Goal: Register for event/course

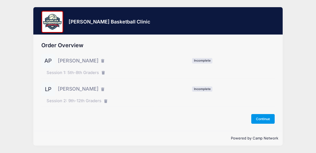
click at [268, 118] on button "Continue" at bounding box center [264, 118] width 24 height 9
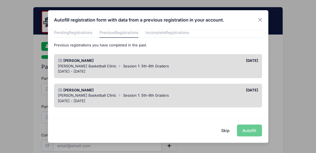
scroll to position [18, 0]
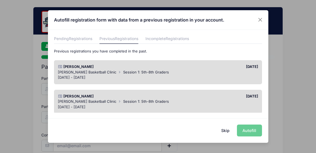
click at [244, 132] on div "Skip Autofill" at bounding box center [158, 130] width 221 height 25
click at [247, 131] on div "Skip Autofill" at bounding box center [158, 130] width 221 height 25
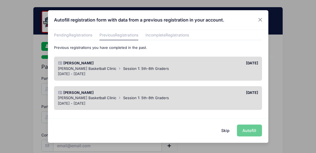
scroll to position [24, 0]
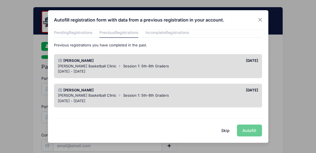
click at [143, 66] on span "Session 1: 5th-8th Graders" at bounding box center [146, 66] width 46 height 4
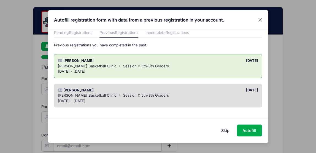
click at [138, 96] on span "Session 1: 5th-8th Graders" at bounding box center [146, 95] width 46 height 4
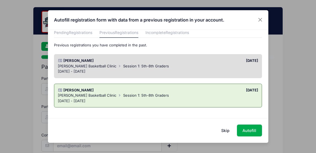
click at [221, 69] on div "Aug 31 - Aug 31, 2024" at bounding box center [158, 72] width 201 height 6
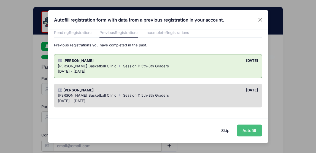
click at [255, 131] on button "Autofill" at bounding box center [249, 130] width 25 height 12
type input "[PERSON_NAME][EMAIL_ADDRESS][PERSON_NAME][DOMAIN_NAME]"
type input "06/25/2023"
type input "[STREET_ADDRESS][PERSON_NAME]"
type input "[GEOGRAPHIC_DATA]"
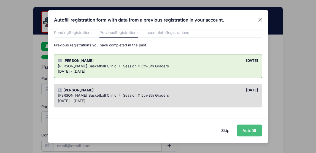
select select "NH"
type input "03801"
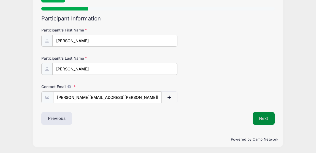
click at [265, 118] on button "Next" at bounding box center [264, 118] width 22 height 13
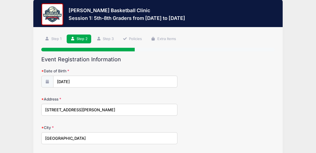
scroll to position [0, 0]
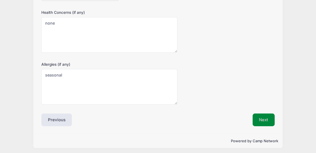
click at [263, 119] on button "Next" at bounding box center [264, 119] width 22 height 13
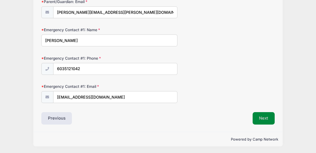
scroll to position [133, 0]
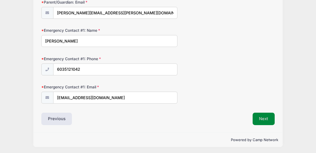
click at [264, 119] on button "Next" at bounding box center [264, 119] width 22 height 13
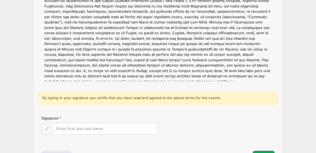
scroll to position [78, 0]
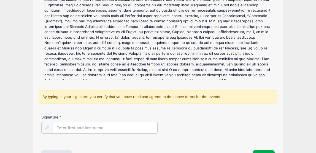
click at [97, 129] on input "Signature" at bounding box center [105, 128] width 105 height 12
type input "Lindsay Pappas"
click at [255, 133] on div "Signature Lindsay Pappas" at bounding box center [158, 123] width 234 height 19
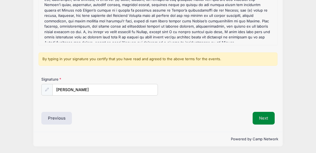
click at [265, 119] on button "Next" at bounding box center [264, 118] width 22 height 13
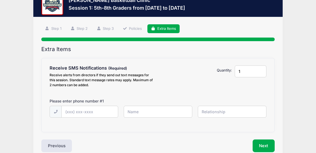
scroll to position [22, 0]
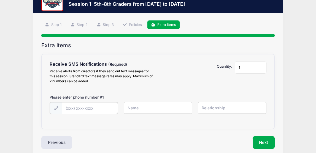
click at [0, 0] on input "text" at bounding box center [0, 0] width 0 height 0
type input "(603) 799-7261"
click at [0, 0] on input "text" at bounding box center [0, 0] width 0 height 0
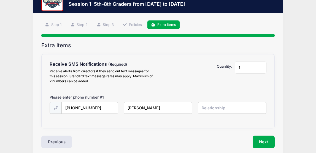
click at [0, 0] on input "Lindsay Papaps" at bounding box center [0, 0] width 0 height 0
type input "Lindsay Pappas"
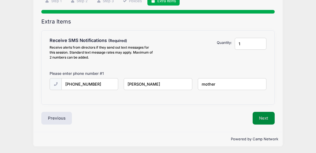
scroll to position [45, 0]
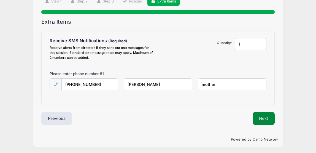
type input "mother"
click at [260, 117] on button "Next" at bounding box center [264, 118] width 22 height 13
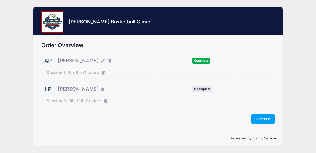
click at [88, 92] on span "[PERSON_NAME]" at bounding box center [78, 88] width 41 height 7
click at [208, 90] on span "Incomplete" at bounding box center [202, 88] width 20 height 5
click at [66, 94] on div "LP Louis Pappas" at bounding box center [73, 89] width 65 height 14
click at [268, 117] on button "Continue" at bounding box center [264, 118] width 24 height 9
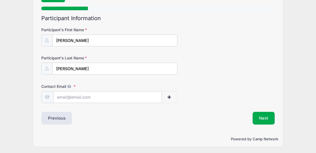
scroll to position [48, 0]
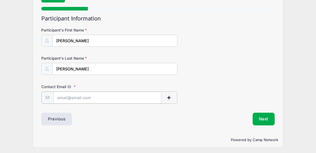
type input "[PERSON_NAME][EMAIL_ADDRESS][PERSON_NAME][DOMAIN_NAME]"
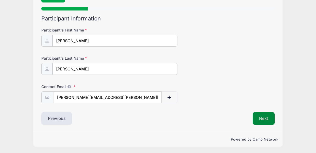
click at [263, 121] on button "Next" at bounding box center [264, 118] width 22 height 13
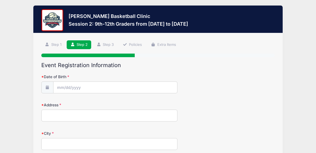
scroll to position [0, 0]
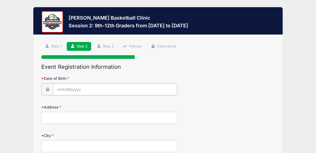
click at [85, 90] on input "Date of Birth" at bounding box center [116, 89] width 124 height 12
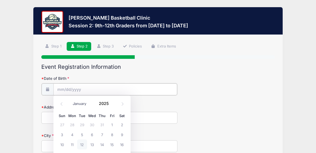
click at [58, 87] on input "Date of Birth" at bounding box center [116, 89] width 124 height 12
click at [63, 103] on icon at bounding box center [62, 104] width 4 height 4
select select "9"
click at [116, 103] on div "January February March April May June July August September October November De…" at bounding box center [92, 101] width 53 height 9
click at [105, 102] on input "2025" at bounding box center [105, 103] width 18 height 8
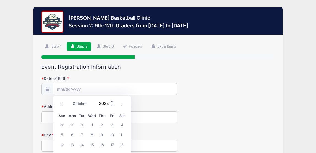
click at [111, 103] on span at bounding box center [112, 101] width 4 height 4
click at [111, 102] on span at bounding box center [112, 101] width 4 height 4
click at [111, 101] on span at bounding box center [112, 101] width 4 height 4
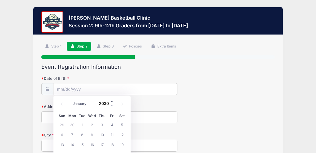
click at [111, 101] on span at bounding box center [112, 101] width 4 height 4
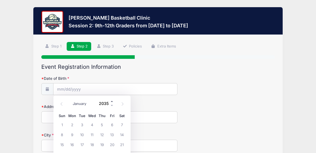
click at [111, 101] on span at bounding box center [112, 101] width 4 height 4
click at [111, 105] on span at bounding box center [112, 105] width 4 height 4
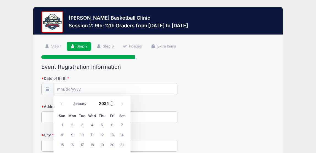
click at [111, 105] on span at bounding box center [112, 105] width 4 height 4
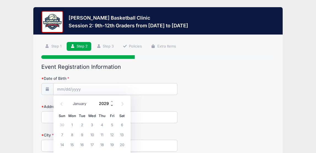
click at [111, 105] on span at bounding box center [112, 105] width 4 height 4
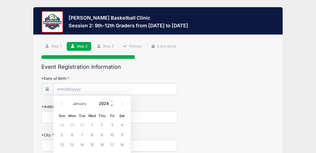
click at [111, 105] on span at bounding box center [112, 105] width 4 height 4
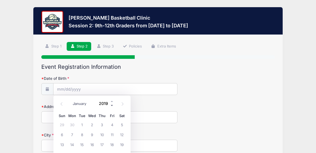
click at [111, 105] on span at bounding box center [112, 105] width 4 height 4
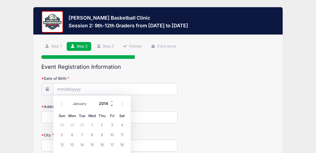
click at [111, 105] on span at bounding box center [112, 105] width 4 height 4
type input "2010"
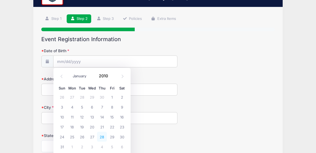
scroll to position [28, 0]
click at [73, 138] on span "25" at bounding box center [72, 137] width 10 height 10
type input "10/25/2010"
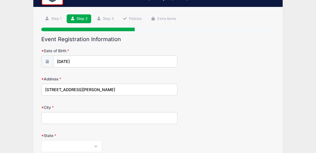
type input "2 Brackett Lane"
type input "Portsmouth"
select select "NH"
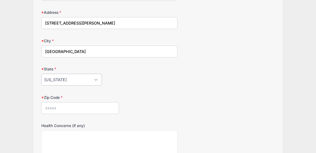
scroll to position [95, 0]
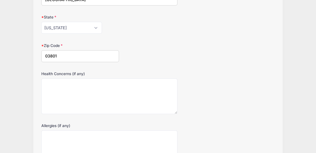
type input "03801"
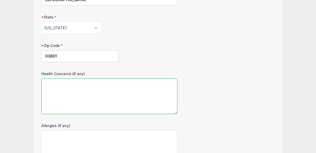
click at [104, 92] on textarea "Health Concerns (if any)" at bounding box center [109, 96] width 136 height 36
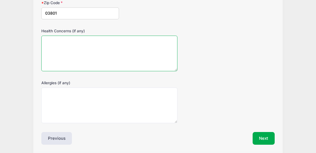
scroll to position [197, 0]
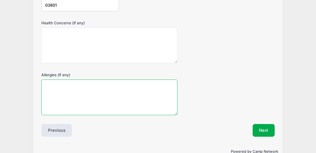
click at [100, 93] on textarea "Allergies (if any)" at bounding box center [109, 97] width 136 height 36
type textarea "seasonal"
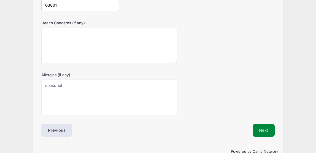
click at [263, 128] on button "Next" at bounding box center [264, 130] width 22 height 13
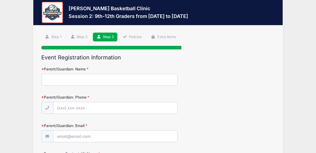
scroll to position [0, 0]
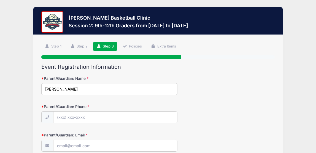
type input "Lindsay Pappas"
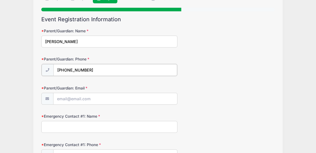
scroll to position [57, 0]
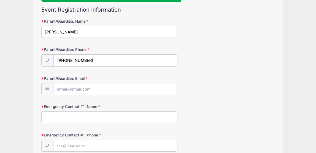
type input "(603) 799-7261"
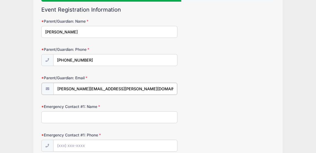
type input "pappas.lindsay@gmail.com"
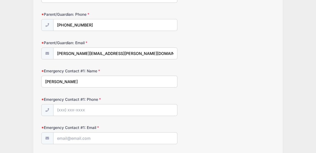
scroll to position [99, 0]
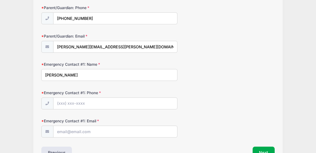
type input "Bryan Pappas"
type input "(603) 799-7261"
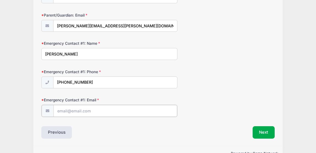
scroll to position [122, 0]
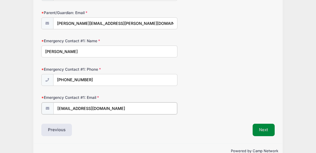
type input "pappynh@gmail.com"
click at [258, 126] on button "Next" at bounding box center [264, 129] width 22 height 13
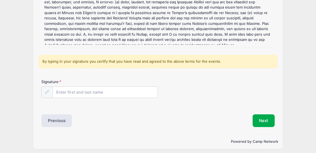
scroll to position [113, 0]
click at [89, 92] on input "Signature" at bounding box center [105, 92] width 105 height 12
type input "Lindsay Pappas"
click at [270, 119] on button "Next" at bounding box center [264, 120] width 22 height 13
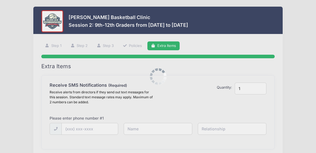
scroll to position [0, 0]
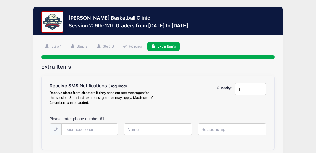
click at [158, 84] on label "Receive SMS Notifications Receive alerts from directors if they send out text m…" at bounding box center [102, 94] width 111 height 22
click at [0, 0] on select "Please Select Yes ($0.00) No" at bounding box center [0, 0] width 0 height 0
type input "(603) 799-7261"
type input "Lindsay Papaps"
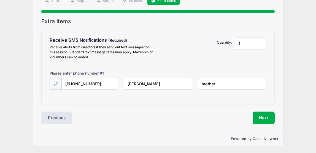
scroll to position [45, 0]
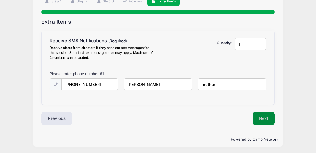
type input "mother"
click at [266, 117] on button "Next" at bounding box center [264, 118] width 22 height 13
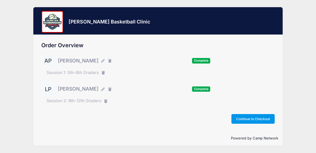
click at [259, 117] on button "Continue to Checkout" at bounding box center [254, 118] width 44 height 9
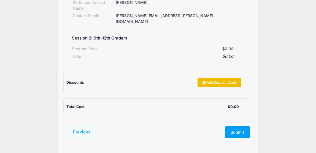
scroll to position [183, 0]
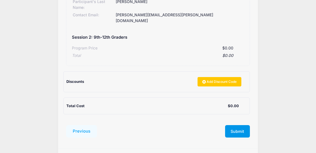
click at [236, 125] on button "Submit" at bounding box center [237, 131] width 25 height 13
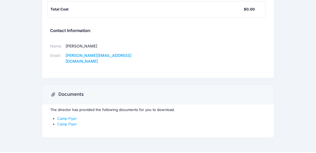
scroll to position [255, 0]
click at [65, 116] on link "Camp Flyer" at bounding box center [67, 118] width 20 height 4
